Goal: Find specific page/section: Find specific page/section

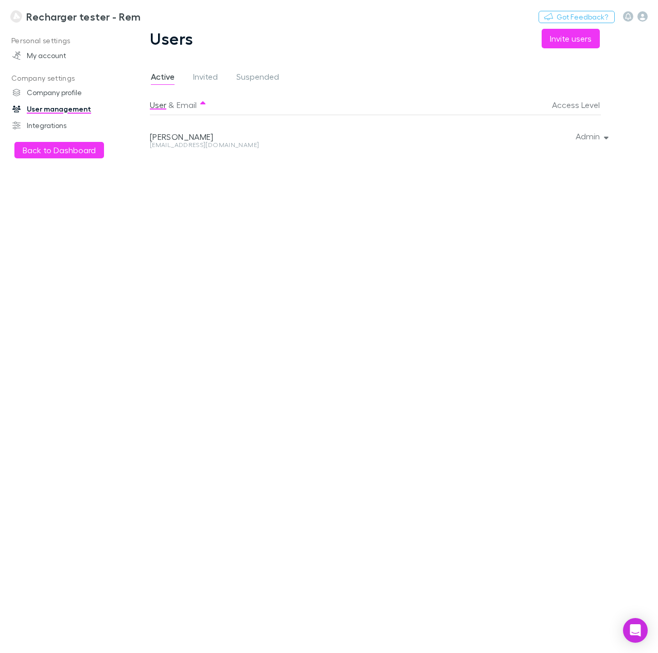
click at [33, 10] on h3 "Recharger tester - Rem" at bounding box center [83, 16] width 114 height 12
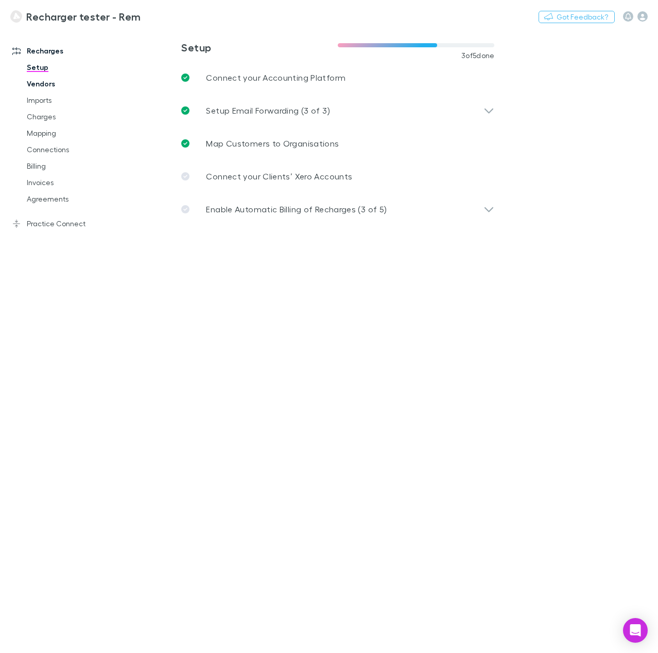
click at [38, 82] on link "Vendors" at bounding box center [73, 84] width 114 height 16
